Goal: Task Accomplishment & Management: Manage account settings

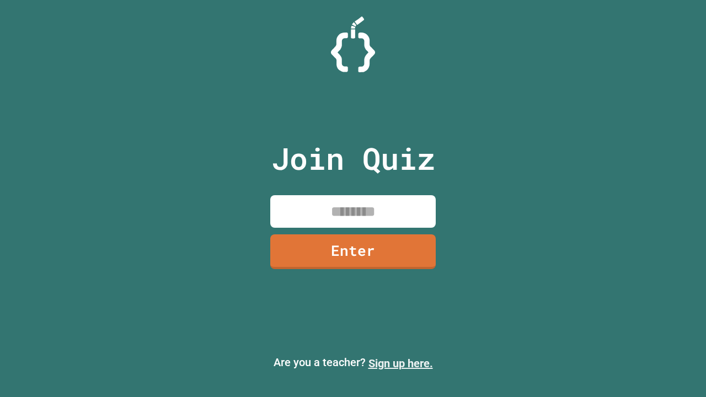
click at [401, 364] on link "Sign up here." at bounding box center [401, 363] width 65 height 13
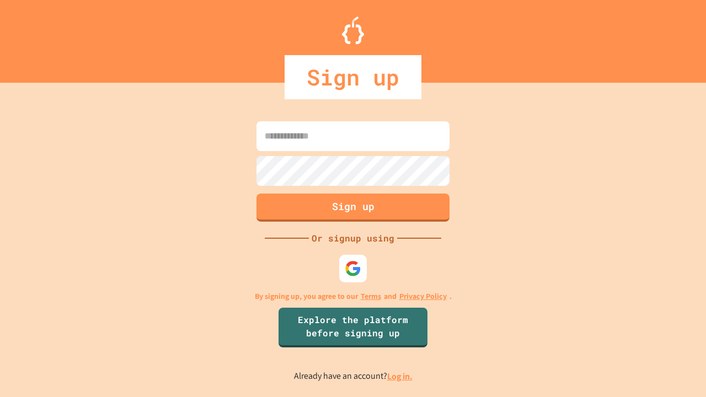
click at [401, 376] on link "Log in." at bounding box center [399, 377] width 25 height 12
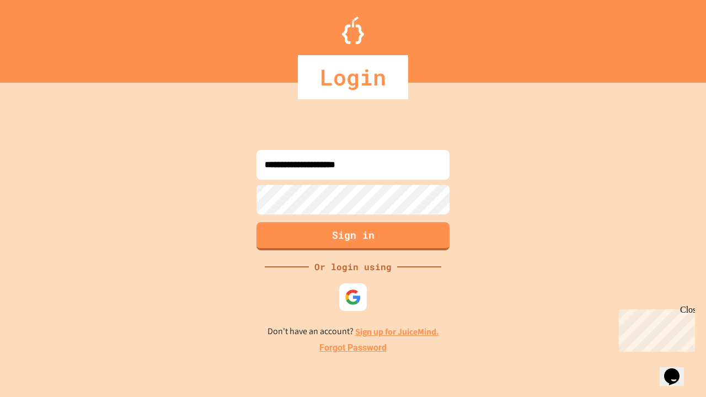
type input "**********"
